Goal: Contribute content

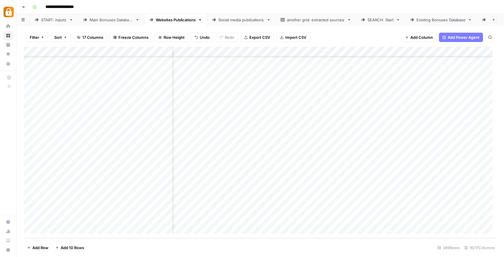
scroll to position [3689, 0]
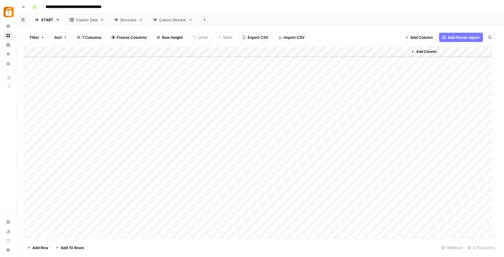
scroll to position [1777, 0]
click at [164, 149] on div "Add Column" at bounding box center [260, 142] width 473 height 191
click at [86, 19] on div "Casino Data" at bounding box center [87, 20] width 22 height 6
click at [126, 197] on div "Add Column" at bounding box center [260, 142] width 473 height 191
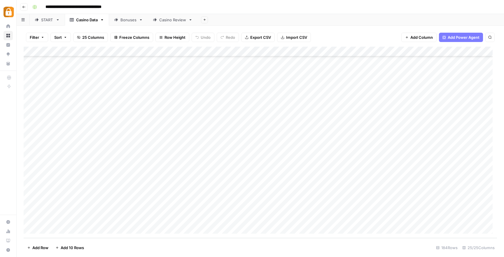
click at [126, 197] on div "Add Column" at bounding box center [260, 142] width 473 height 191
click at [126, 197] on textarea "**********" at bounding box center [142, 199] width 93 height 8
